Goal: Check status: Check status

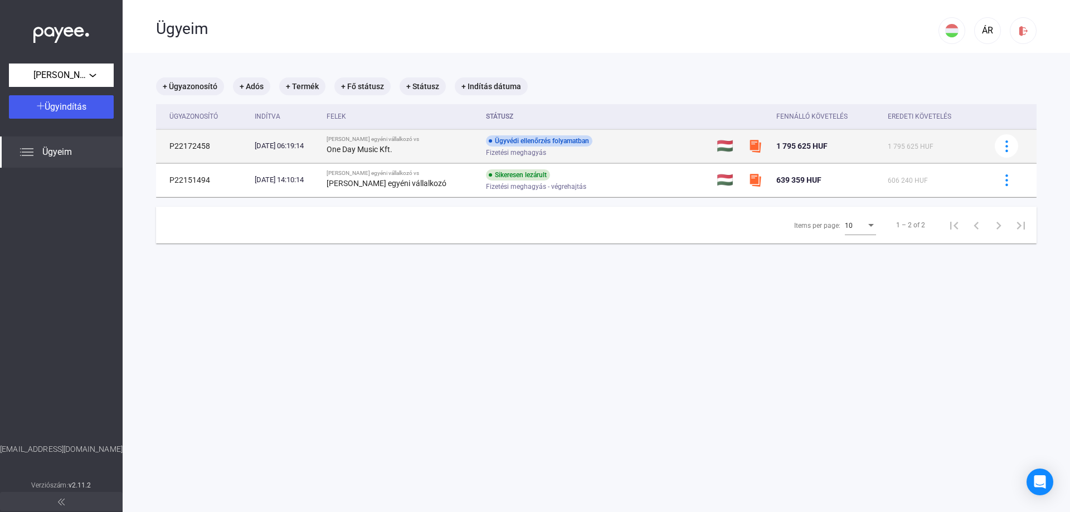
click at [451, 150] on div "One Day Music Kft." at bounding box center [401, 149] width 150 height 13
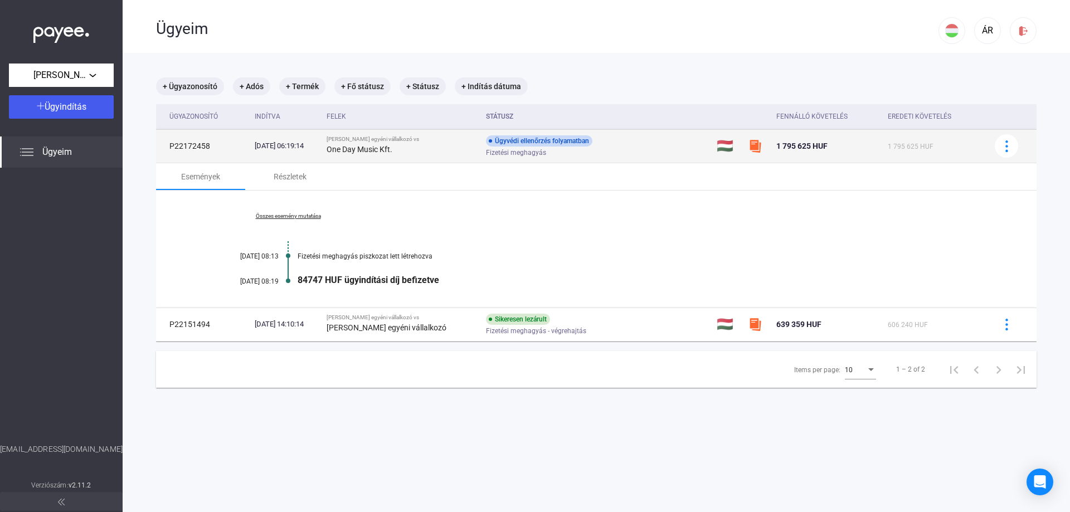
click at [364, 152] on strong "One Day Music Kft." at bounding box center [359, 149] width 66 height 9
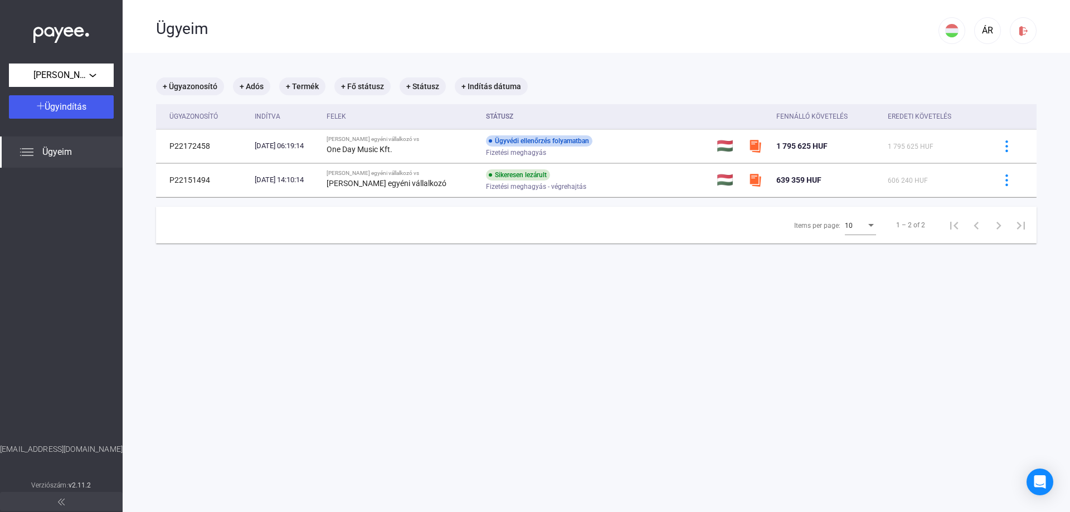
click at [79, 153] on div "Ügyeim" at bounding box center [61, 151] width 123 height 31
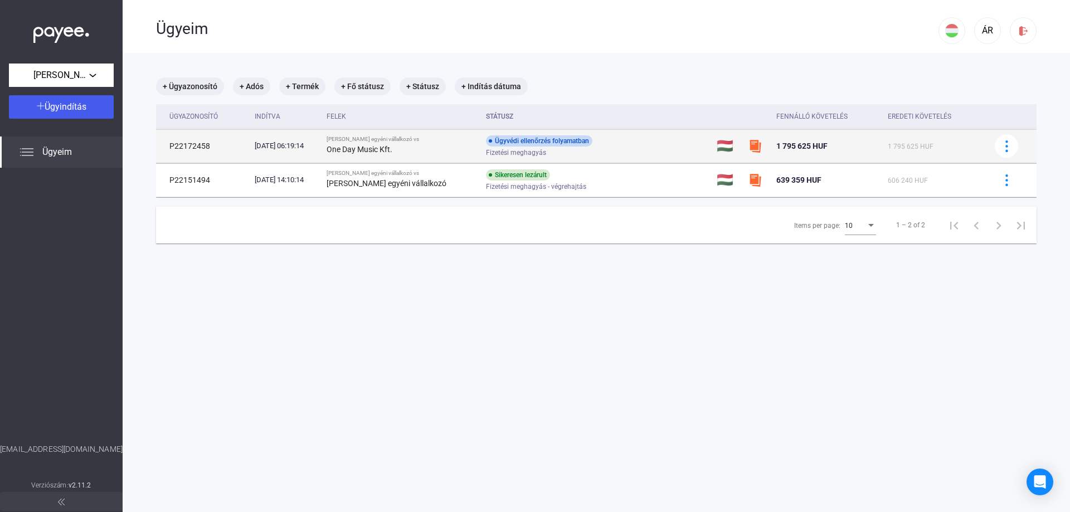
click at [196, 144] on td "P22172458" at bounding box center [203, 145] width 94 height 33
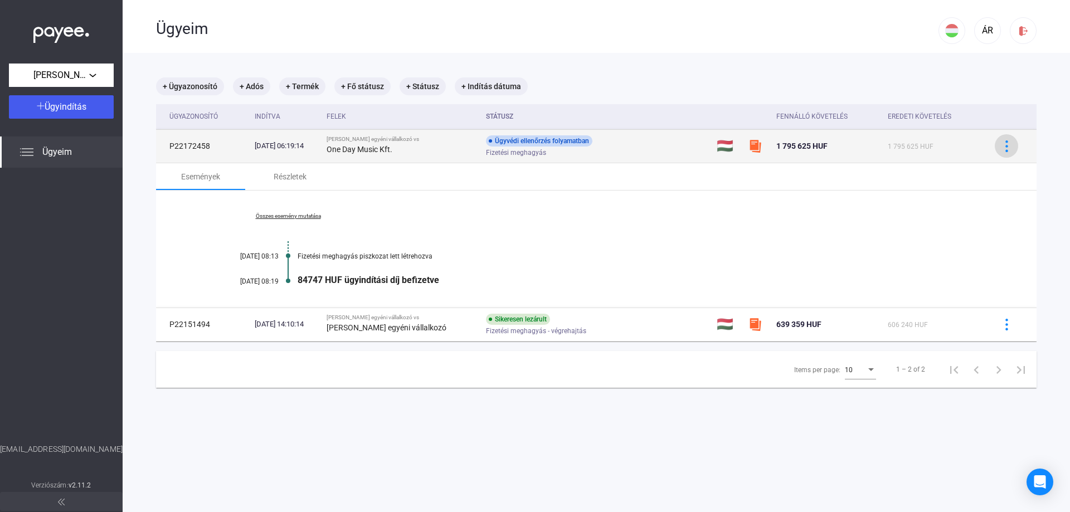
click at [997, 153] on button at bounding box center [1005, 145] width 23 height 23
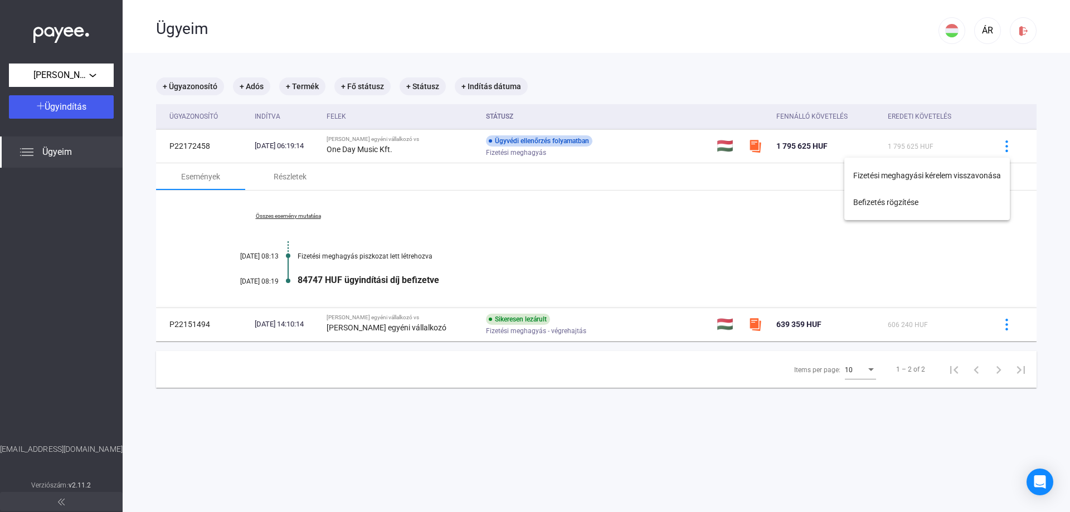
click at [997, 321] on div at bounding box center [535, 256] width 1070 height 512
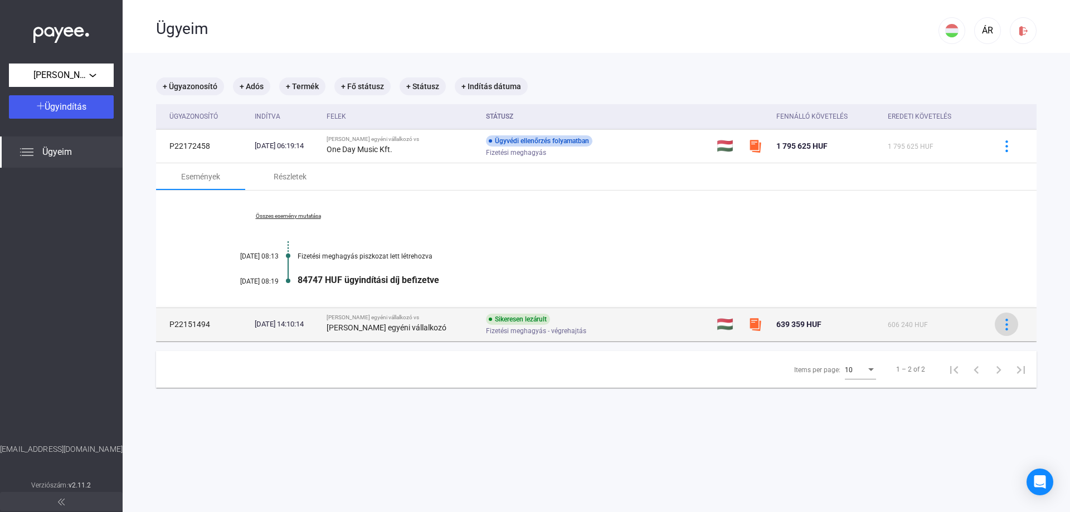
click at [1001, 329] on img at bounding box center [1007, 325] width 12 height 12
click at [997, 329] on div at bounding box center [535, 256] width 1070 height 512
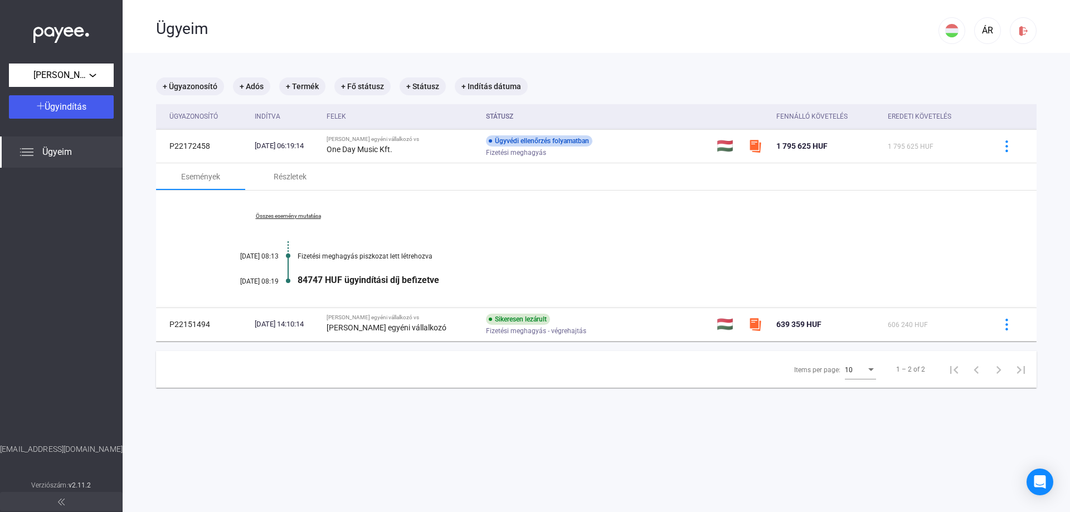
click at [53, 32] on img at bounding box center [61, 32] width 56 height 23
